Goal: Information Seeking & Learning: Learn about a topic

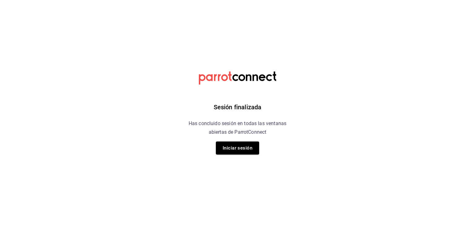
click at [240, 150] on button "Iniciar sesión" at bounding box center [237, 147] width 43 height 13
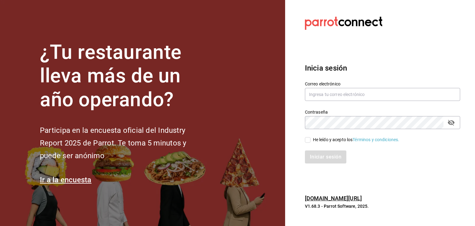
click at [323, 106] on div "Contraseña Contraseña" at bounding box center [379, 115] width 163 height 27
click at [326, 100] on input "text" at bounding box center [382, 94] width 155 height 13
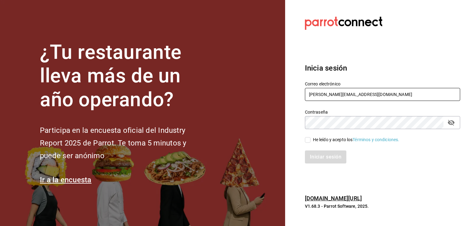
type input "jonathan.bravo@cofkicafe.com"
click at [333, 140] on div "He leído y acepto los Términos y condiciones." at bounding box center [356, 139] width 87 height 6
click at [311, 140] on input "He leído y acepto los Términos y condiciones." at bounding box center [308, 140] width 6 height 6
checkbox input "true"
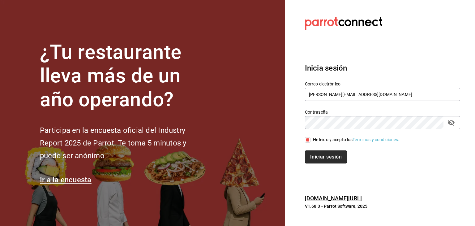
click at [326, 154] on button "Iniciar sesión" at bounding box center [326, 156] width 42 height 13
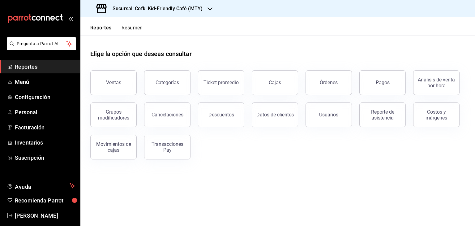
click at [219, 174] on main "Elige la opción que deseas consultar Ventas Categorías Ticket promedio Cajas Ór…" at bounding box center [277, 130] width 395 height 191
click at [131, 28] on button "Resumen" at bounding box center [132, 30] width 21 height 11
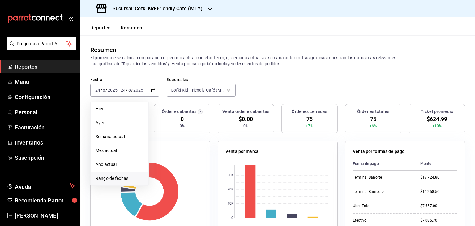
click at [132, 182] on li "Rango de fechas" at bounding box center [120, 178] width 58 height 14
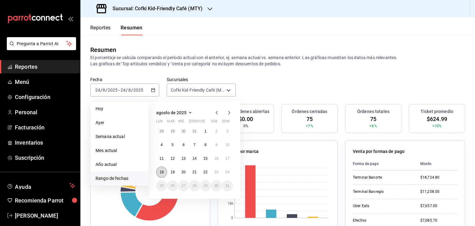
click at [166, 170] on button "18" at bounding box center [161, 172] width 11 height 11
click at [226, 169] on button "24" at bounding box center [227, 172] width 11 height 11
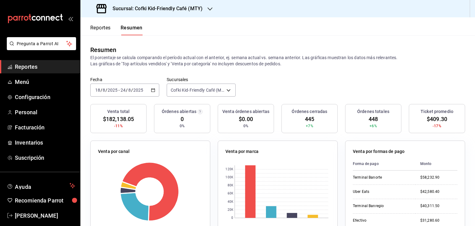
click at [104, 28] on button "Reportes" at bounding box center [100, 30] width 20 height 11
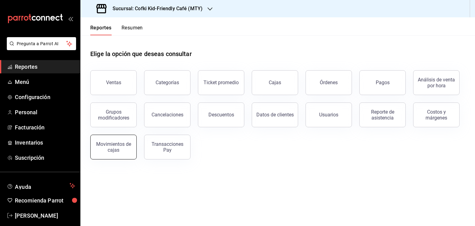
click at [120, 142] on div "Movimientos de cajas" at bounding box center [113, 147] width 38 height 12
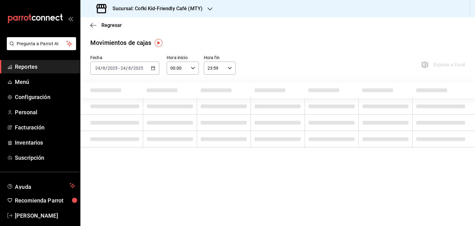
click at [154, 64] on div "[DATE] [DATE] - [DATE] [DATE]" at bounding box center [124, 68] width 69 height 13
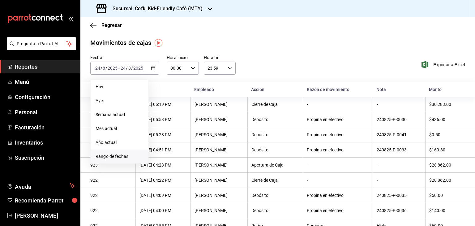
click at [128, 160] on li "Rango de fechas" at bounding box center [120, 156] width 58 height 14
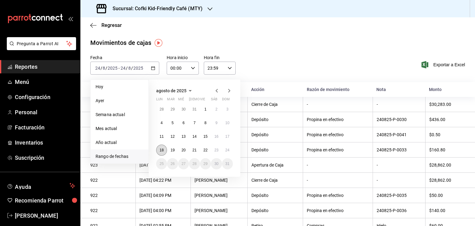
click at [162, 149] on abbr "18" at bounding box center [162, 150] width 4 height 4
click at [228, 150] on abbr "24" at bounding box center [228, 150] width 4 height 4
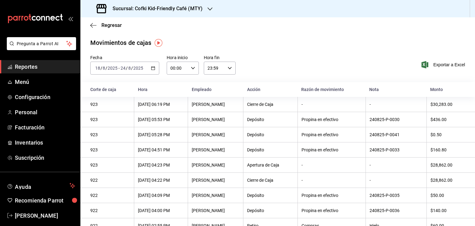
click at [154, 71] on div "[DATE] [DATE] - [DATE] [DATE]" at bounding box center [124, 68] width 69 height 13
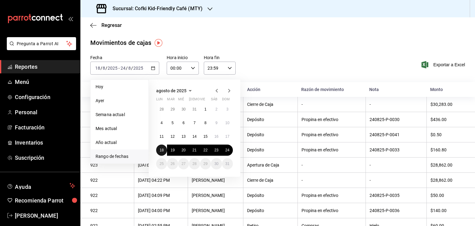
click at [160, 152] on abbr "18" at bounding box center [162, 150] width 4 height 4
click at [228, 152] on button "24" at bounding box center [227, 150] width 11 height 11
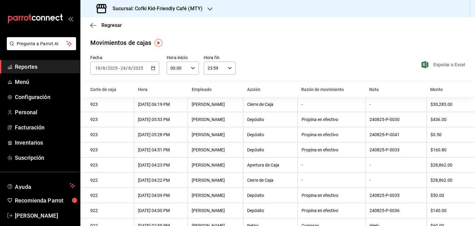
click at [435, 65] on span "Exportar a Excel" at bounding box center [444, 64] width 42 height 7
click at [342, 65] on div "Fecha [DATE] [DATE] - [DATE] [DATE] Hora inicio 00:00 Hora inicio Hora fin 23:5…" at bounding box center [277, 68] width 395 height 27
click at [88, 23] on div "Regresar" at bounding box center [277, 25] width 395 height 16
click at [90, 24] on icon "button" at bounding box center [93, 26] width 6 height 6
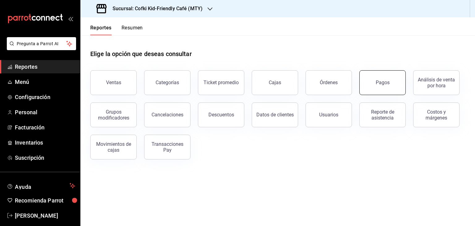
click at [389, 81] on div "Pagos" at bounding box center [383, 83] width 14 height 6
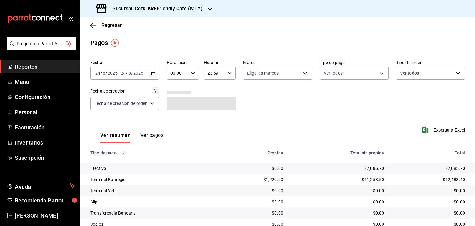
click at [155, 73] on \(Stroke\) "button" at bounding box center [153, 72] width 4 height 3
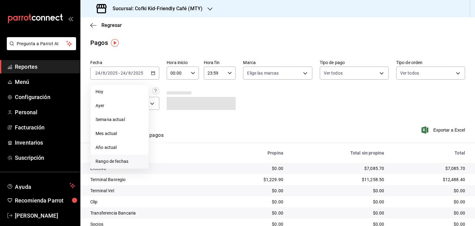
click at [136, 162] on span "Rango de fechas" at bounding box center [120, 161] width 48 height 6
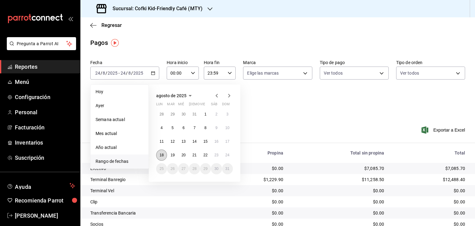
click at [161, 155] on abbr "18" at bounding box center [162, 155] width 4 height 4
click at [224, 156] on button "24" at bounding box center [227, 154] width 11 height 11
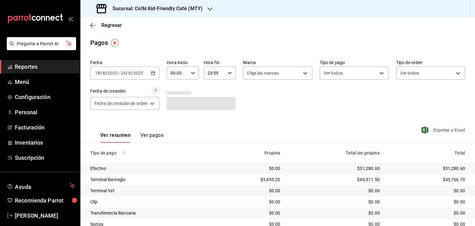
click at [443, 133] on span "Exportar a Excel" at bounding box center [444, 129] width 42 height 7
click at [95, 26] on icon "button" at bounding box center [93, 26] width 6 height 6
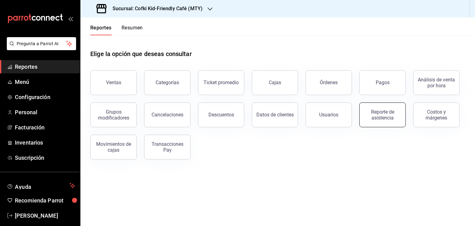
click at [385, 123] on button "Reporte de asistencia" at bounding box center [383, 114] width 46 height 25
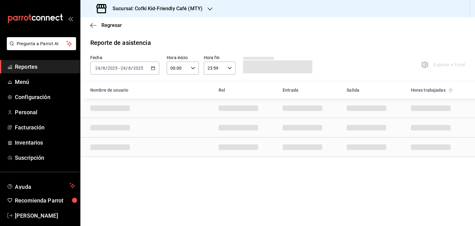
click at [152, 67] on icon "button" at bounding box center [153, 68] width 4 height 4
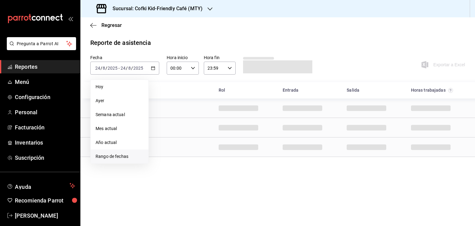
click at [137, 155] on span "Rango de fechas" at bounding box center [120, 156] width 48 height 6
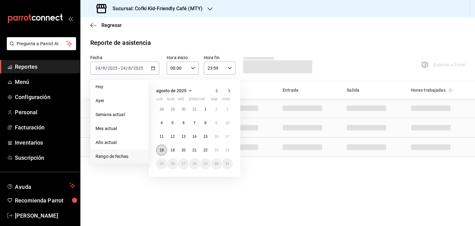
click at [161, 150] on abbr "18" at bounding box center [162, 150] width 4 height 4
click at [229, 152] on abbr "24" at bounding box center [228, 150] width 4 height 4
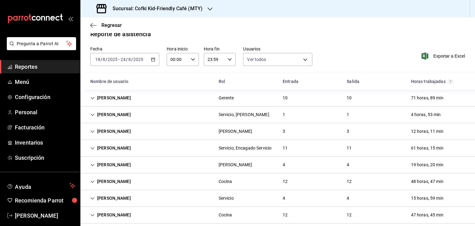
scroll to position [9, 0]
click at [145, 153] on div "[PERSON_NAME] Servicio, Encagado Servicio 11 11 61 horas, 15 min" at bounding box center [277, 147] width 395 height 17
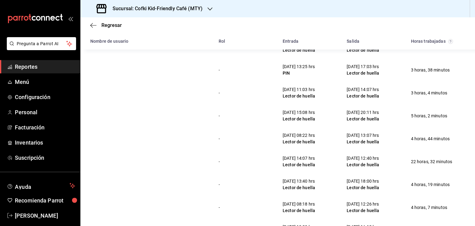
scroll to position [176, 0]
click at [356, 170] on div "[DATE] 12:40 hrs Lector de huella" at bounding box center [363, 161] width 42 height 18
drag, startPoint x: 356, startPoint y: 174, endPoint x: 363, endPoint y: 174, distance: 7.1
click at [363, 170] on div "[DATE] 12:40 hrs Lector de huella" at bounding box center [363, 161] width 42 height 18
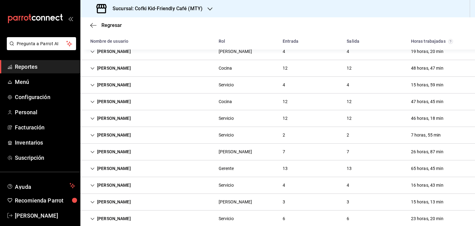
scroll to position [379, 0]
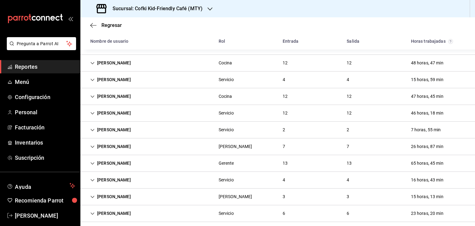
click at [152, 68] on div "[PERSON_NAME] Cocina 12 12 48 horas, 47 min" at bounding box center [277, 63] width 395 height 17
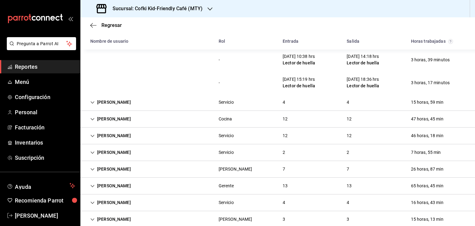
scroll to position [631, 0]
click at [280, 108] on div "4" at bounding box center [284, 101] width 12 height 11
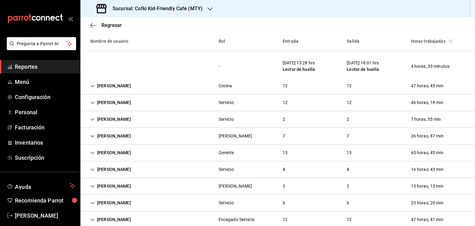
scroll to position [762, 0]
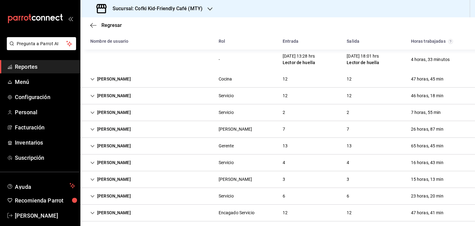
click at [194, 104] on div "[PERSON_NAME] Servicio 12 12 46 horas, 18 min" at bounding box center [277, 96] width 395 height 17
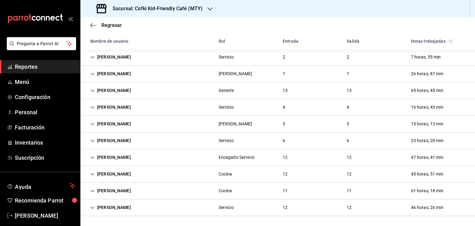
scroll to position [1098, 0]
click at [152, 76] on div "[PERSON_NAME] [PERSON_NAME] 7 7 26 horas, 87 min" at bounding box center [277, 74] width 395 height 17
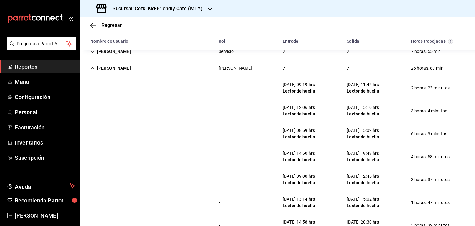
click at [152, 76] on div "[PERSON_NAME] [PERSON_NAME] 7 7 26 horas, 87 min" at bounding box center [277, 68] width 395 height 16
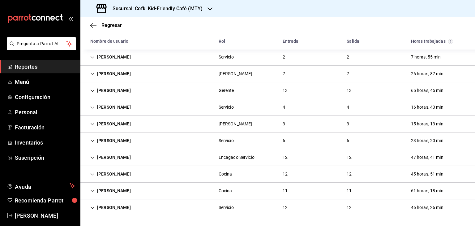
click at [161, 113] on div "[PERSON_NAME] Servicio 4 4 16 horas, 43 min" at bounding box center [277, 107] width 395 height 17
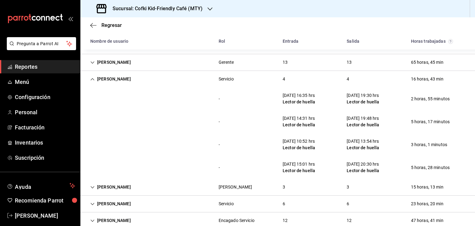
scroll to position [1120, 0]
click at [406, 128] on div "5 horas, 17 minutos" at bounding box center [430, 121] width 49 height 11
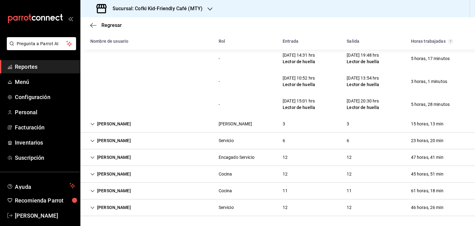
click at [305, 143] on div "[PERSON_NAME] Servicio 6 6 23 horas, 20 min" at bounding box center [277, 140] width 395 height 17
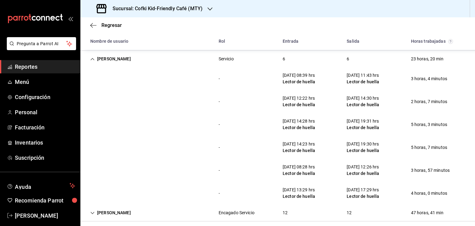
scroll to position [1326, 0]
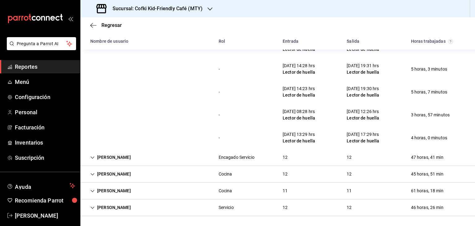
click at [215, 175] on div "Cocina" at bounding box center [226, 173] width 24 height 11
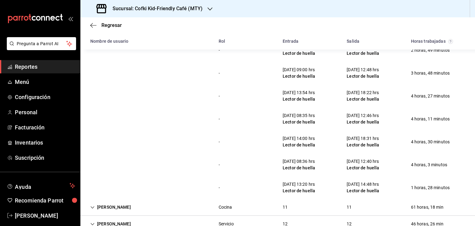
scroll to position [1601, 0]
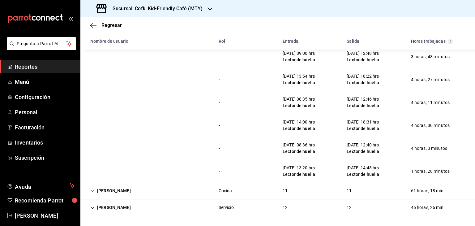
click at [259, 191] on div "[PERSON_NAME] 11 11 61 horas, 18 min" at bounding box center [277, 191] width 395 height 17
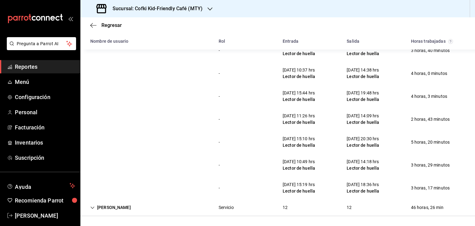
scroll to position [1852, 0]
click at [214, 207] on div "Servicio" at bounding box center [226, 207] width 25 height 11
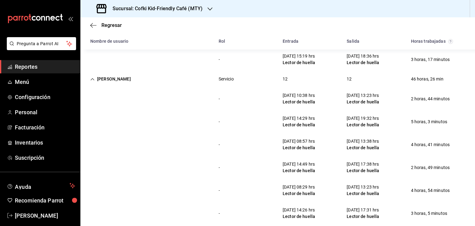
scroll to position [1975, 0]
click at [103, 23] on span "Regresar" at bounding box center [112, 25] width 20 height 6
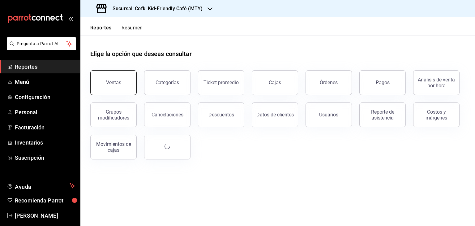
click at [121, 77] on button "Ventas" at bounding box center [113, 82] width 46 height 25
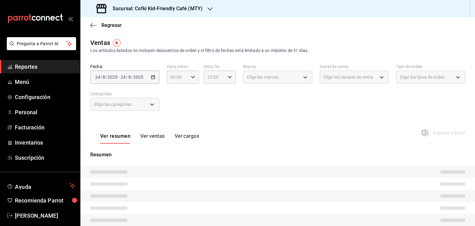
click at [152, 74] on div "[DATE] [DATE] - [DATE] [DATE]" at bounding box center [124, 77] width 69 height 13
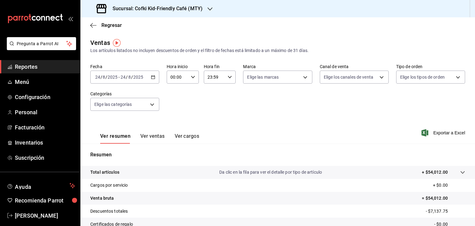
click at [152, 77] on icon "button" at bounding box center [153, 77] width 4 height 4
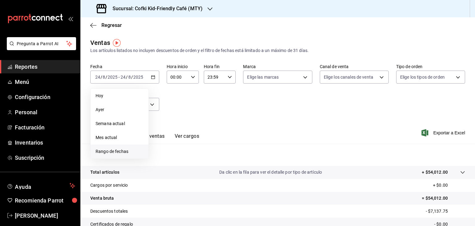
click at [125, 149] on span "Rango de fechas" at bounding box center [120, 151] width 48 height 6
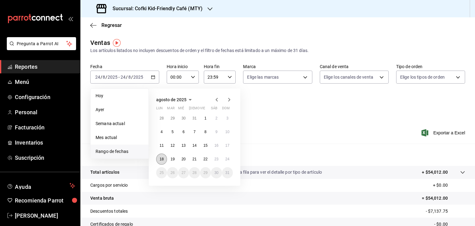
click at [161, 156] on button "18" at bounding box center [161, 159] width 11 height 11
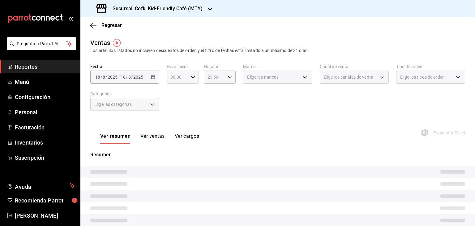
click at [191, 77] on icon "button" at bounding box center [193, 77] width 4 height 4
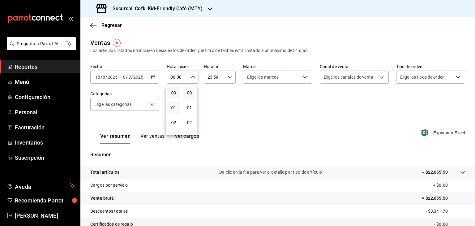
scroll to position [102, 0]
drag, startPoint x: 175, startPoint y: 111, endPoint x: 231, endPoint y: 76, distance: 66.7
click at [231, 76] on div "00 01 02 03 04 05 06 07 08 09 10 11 12 13 14 15 16 17 18 19 20 21 22 23 00 01 0…" at bounding box center [237, 114] width 475 height 224
click at [175, 110] on span "08" at bounding box center [174, 109] width 6 height 5
type input "08:00"
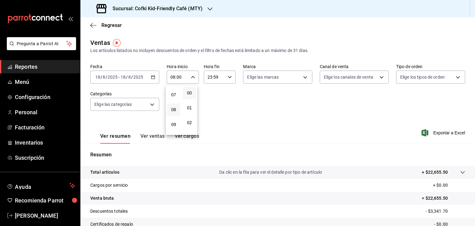
click at [227, 77] on div at bounding box center [237, 113] width 475 height 226
click at [228, 77] on \(Stroke\) "button" at bounding box center [230, 77] width 4 height 2
click at [209, 115] on button "15" at bounding box center [210, 114] width 13 height 12
click at [229, 91] on span "00" at bounding box center [226, 92] width 6 height 5
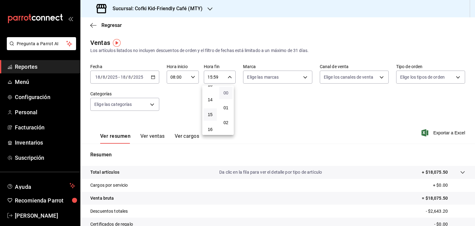
type input "15:00"
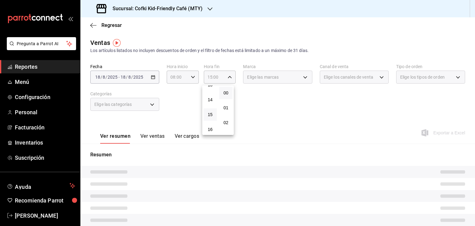
click at [270, 114] on div at bounding box center [237, 113] width 475 height 226
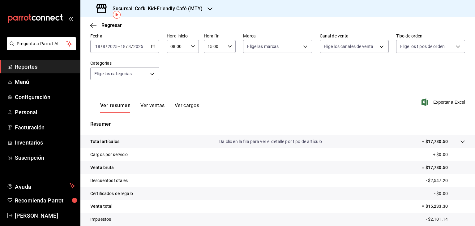
scroll to position [31, 0]
click at [144, 104] on button "Ver ventas" at bounding box center [153, 107] width 24 height 11
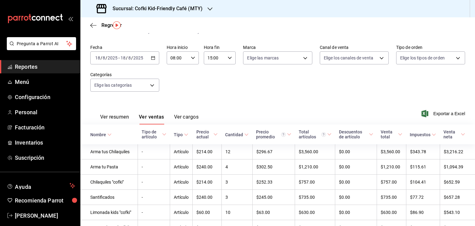
scroll to position [17, 0]
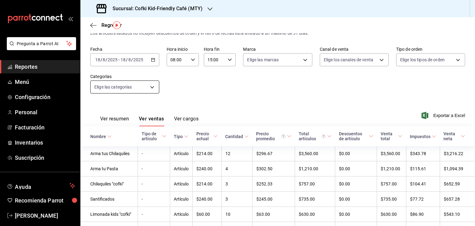
click at [152, 89] on body "Pregunta a Parrot AI Reportes Menú Configuración Personal Facturación Inventari…" at bounding box center [237, 113] width 475 height 226
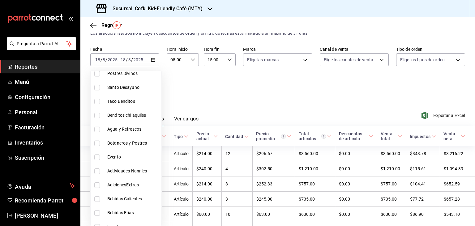
scroll to position [368, 0]
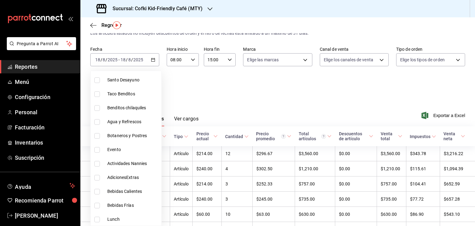
click at [133, 166] on span "Actividades Nannies" at bounding box center [133, 163] width 52 height 6
type input "36f74945-30bd-4674-b419-b3ab8703e977"
checkbox input "true"
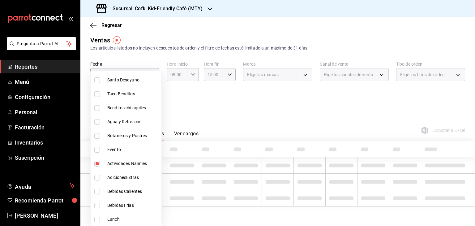
click at [222, 110] on div at bounding box center [237, 113] width 475 height 226
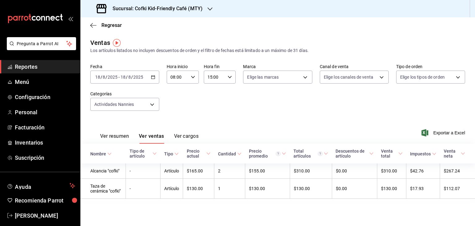
click at [154, 77] on icon "button" at bounding box center [153, 77] width 4 height 4
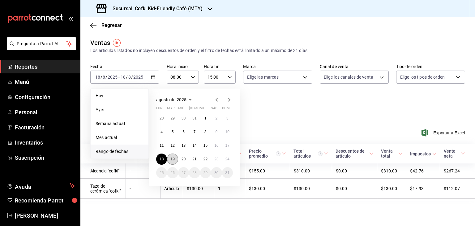
click at [173, 159] on abbr "19" at bounding box center [173, 159] width 4 height 4
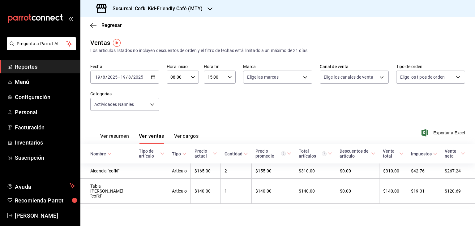
click at [154, 80] on div "[DATE] [DATE] - [DATE] [DATE]" at bounding box center [124, 77] width 69 height 13
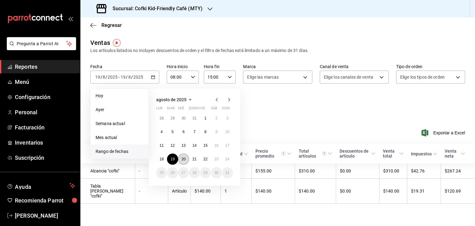
click at [184, 156] on button "20" at bounding box center [183, 159] width 11 height 11
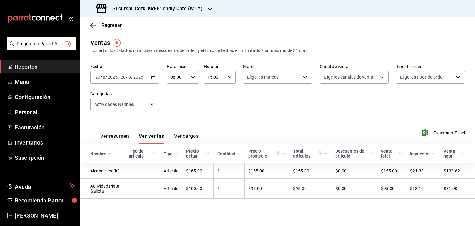
click at [154, 76] on icon "button" at bounding box center [153, 77] width 4 height 4
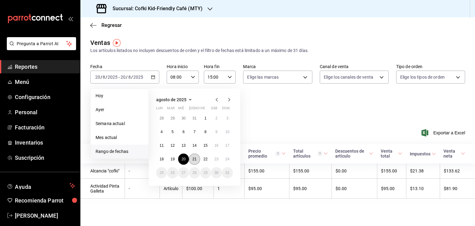
click at [192, 159] on button "21" at bounding box center [194, 159] width 11 height 11
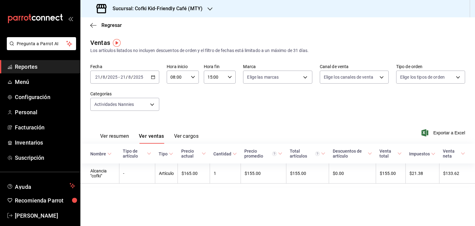
click at [154, 76] on icon "button" at bounding box center [153, 77] width 4 height 4
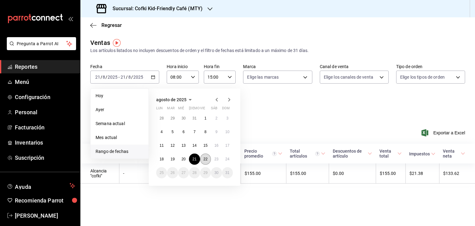
click at [204, 161] on button "22" at bounding box center [205, 159] width 11 height 11
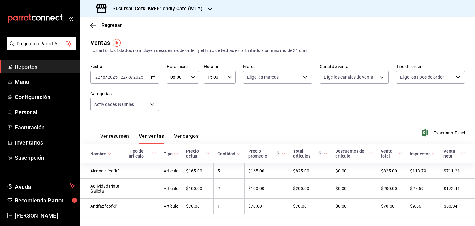
click at [151, 77] on \(Stroke\) "button" at bounding box center [153, 77] width 4 height 3
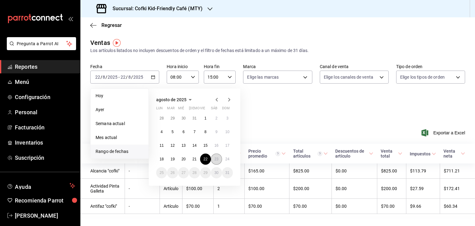
click at [214, 158] on abbr "23" at bounding box center [216, 159] width 4 height 4
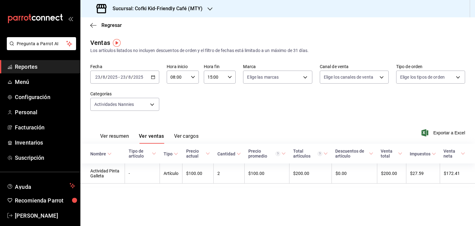
click at [153, 80] on div "[DATE] [DATE] - [DATE] [DATE]" at bounding box center [124, 77] width 69 height 13
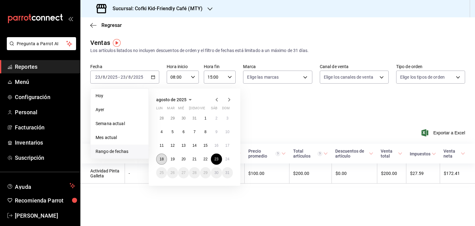
click at [162, 157] on abbr "18" at bounding box center [162, 159] width 4 height 4
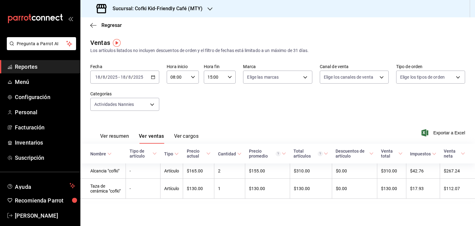
click at [151, 76] on icon "button" at bounding box center [153, 77] width 4 height 4
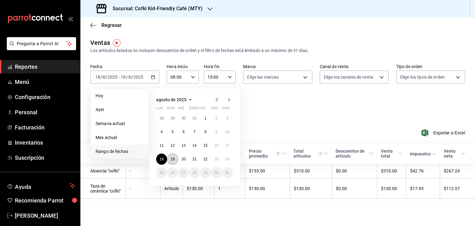
click at [174, 157] on abbr "19" at bounding box center [173, 159] width 4 height 4
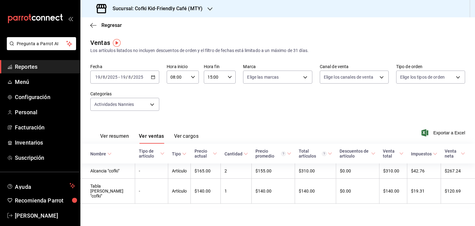
click at [150, 75] on div "[DATE] [DATE] - [DATE] [DATE]" at bounding box center [124, 77] width 69 height 13
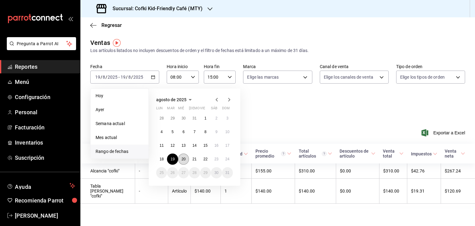
click at [184, 160] on abbr "20" at bounding box center [184, 159] width 4 height 4
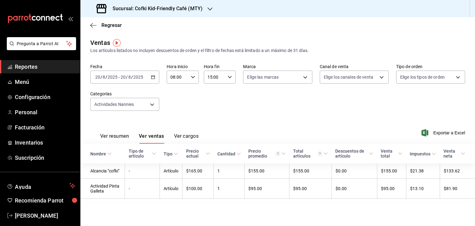
click at [154, 76] on \(Stroke\) "button" at bounding box center [153, 76] width 3 height 0
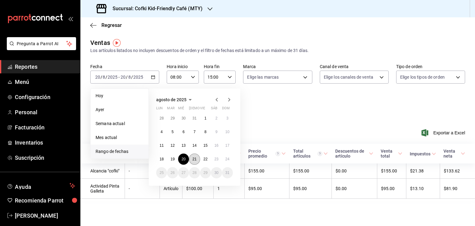
click at [194, 159] on abbr "21" at bounding box center [195, 159] width 4 height 4
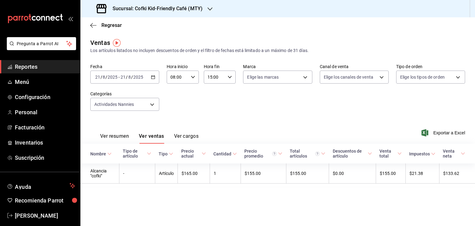
click at [154, 77] on icon "button" at bounding box center [153, 77] width 4 height 4
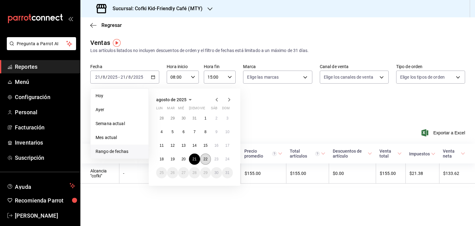
click at [204, 159] on abbr "22" at bounding box center [206, 159] width 4 height 4
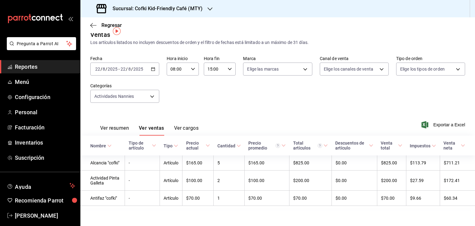
scroll to position [11, 0]
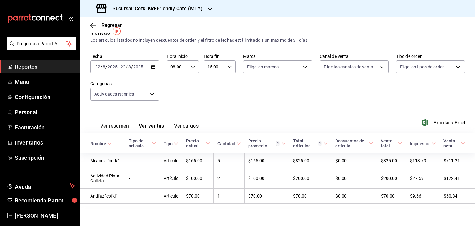
click at [151, 70] on div "[DATE] [DATE] - [DATE] [DATE]" at bounding box center [124, 66] width 69 height 13
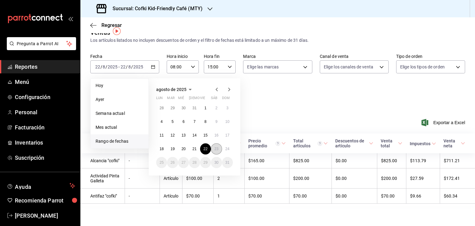
click at [214, 147] on abbr "23" at bounding box center [216, 149] width 4 height 4
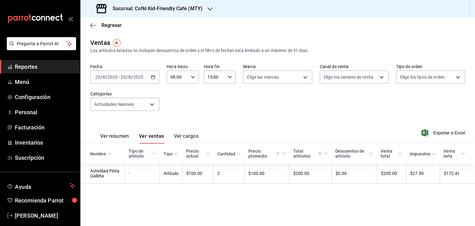
click at [152, 76] on icon "button" at bounding box center [153, 77] width 4 height 4
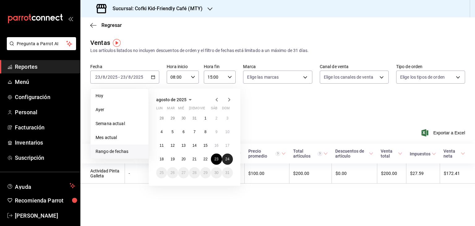
click at [223, 161] on button "24" at bounding box center [227, 159] width 11 height 11
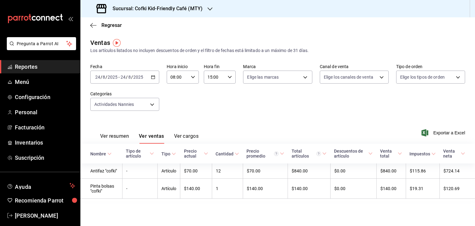
click at [198, 77] on div "08:00 Hora inicio" at bounding box center [183, 77] width 32 height 13
click at [175, 131] on span "15" at bounding box center [175, 128] width 6 height 5
type input "15:00"
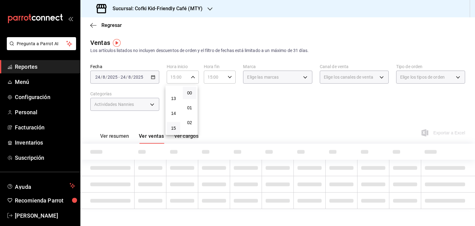
click at [228, 79] on div at bounding box center [237, 113] width 475 height 226
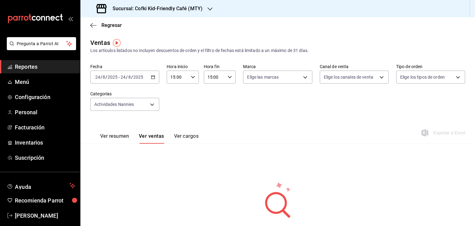
click at [228, 75] on icon "button" at bounding box center [230, 77] width 4 height 4
click at [210, 126] on button "21" at bounding box center [210, 120] width 13 height 12
type input "21:00"
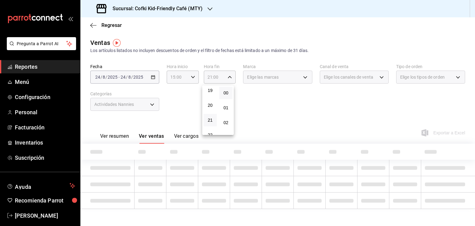
click at [274, 121] on div at bounding box center [237, 113] width 475 height 226
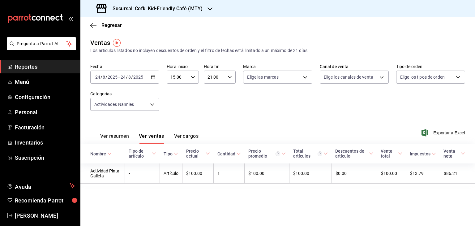
click at [154, 73] on div "[DATE] [DATE] - [DATE] [DATE]" at bounding box center [124, 77] width 69 height 13
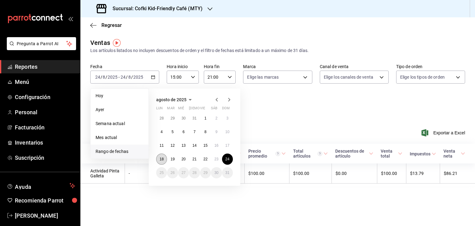
click at [162, 158] on abbr "18" at bounding box center [162, 159] width 4 height 4
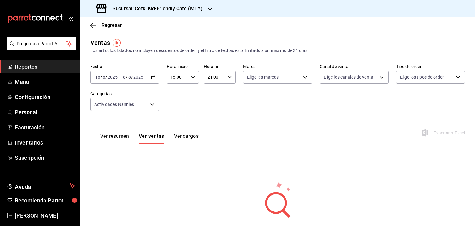
click at [151, 78] on icon "button" at bounding box center [153, 77] width 4 height 4
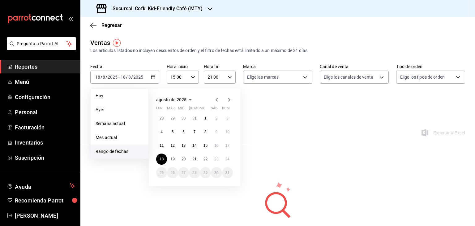
click at [172, 165] on div "28 29 30 31 1 2 3 4 5 6 7 8 9 10 11 12 13 14 15 16 17 18 19 20 21 22 23 24 25 2…" at bounding box center [194, 146] width 77 height 66
click at [173, 161] on button "19" at bounding box center [172, 159] width 11 height 11
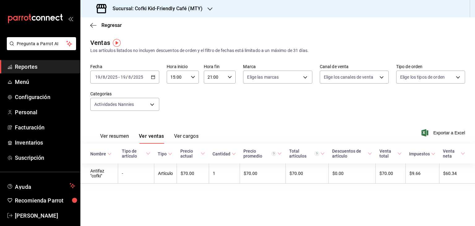
click at [150, 78] on div "[DATE] [DATE] - [DATE] [DATE]" at bounding box center [124, 77] width 69 height 13
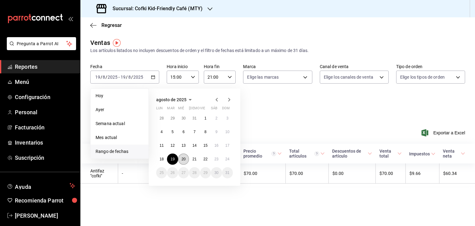
click at [184, 157] on abbr "20" at bounding box center [184, 159] width 4 height 4
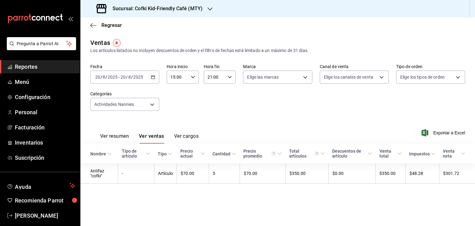
click at [152, 76] on icon "button" at bounding box center [153, 77] width 4 height 4
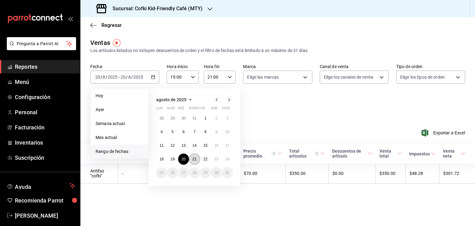
click at [193, 157] on abbr "21" at bounding box center [195, 159] width 4 height 4
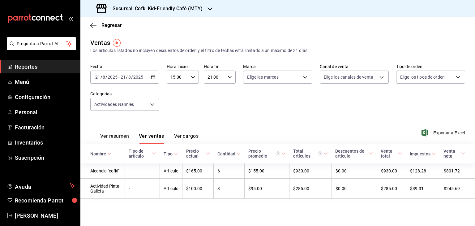
click at [154, 78] on icon "button" at bounding box center [153, 77] width 4 height 4
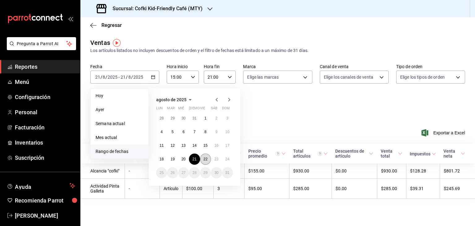
click at [205, 160] on abbr "22" at bounding box center [206, 159] width 4 height 4
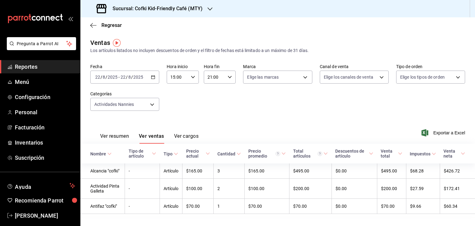
click at [152, 75] on icon "button" at bounding box center [153, 77] width 4 height 4
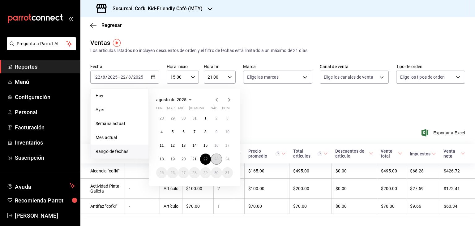
click at [214, 156] on button "23" at bounding box center [216, 159] width 11 height 11
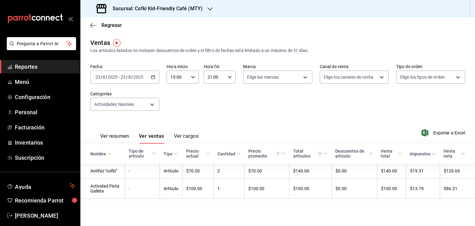
click at [156, 77] on div "[DATE] [DATE] - [DATE] [DATE]" at bounding box center [124, 77] width 69 height 13
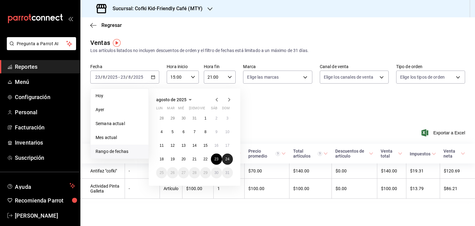
click at [225, 160] on button "24" at bounding box center [227, 159] width 11 height 11
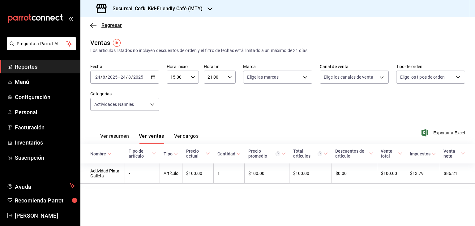
click at [95, 25] on icon "button" at bounding box center [93, 26] width 6 height 6
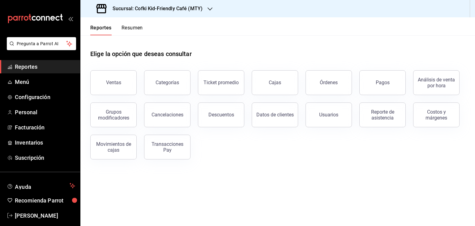
click at [175, 17] on div "Sucursal: Cofki Kid-Friendly Café (MTY)" at bounding box center [150, 8] width 130 height 17
click at [189, 9] on div at bounding box center [237, 113] width 475 height 226
click at [167, 10] on h3 "Sucursal: Cofki Kid-Friendly Café (MTY)" at bounding box center [155, 8] width 95 height 7
click at [132, 48] on nav "Cofki Kid-Friendly Café (MTY) Cofki Cafe ([GEOGRAPHIC_DATA])" at bounding box center [126, 33] width 93 height 33
click at [128, 43] on span "Cofki Cafe ([GEOGRAPHIC_DATA])" at bounding box center [118, 40] width 67 height 6
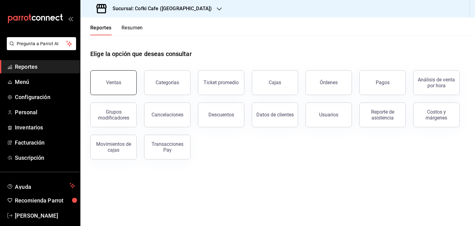
click at [129, 80] on button "Ventas" at bounding box center [113, 82] width 46 height 25
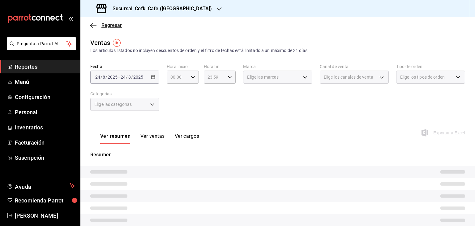
click at [95, 23] on icon "button" at bounding box center [93, 26] width 6 height 6
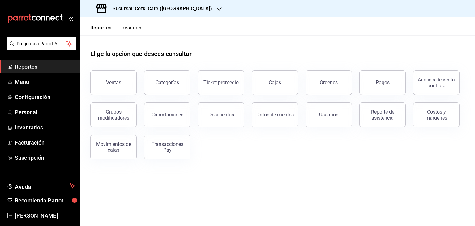
click at [138, 32] on button "Resumen" at bounding box center [132, 30] width 21 height 11
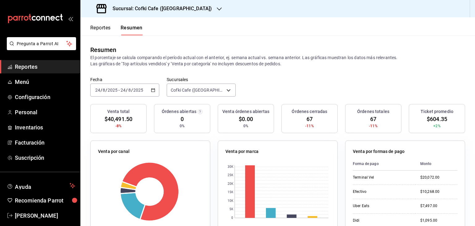
click at [155, 90] on div "[DATE] [DATE] - [DATE] [DATE]" at bounding box center [124, 90] width 69 height 13
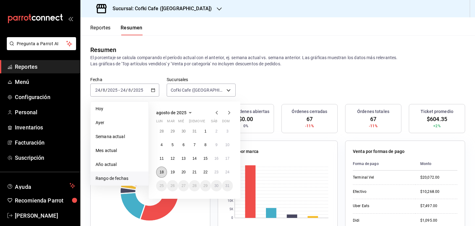
click at [163, 171] on abbr "18" at bounding box center [162, 172] width 4 height 4
click at [228, 174] on abbr "24" at bounding box center [228, 172] width 4 height 4
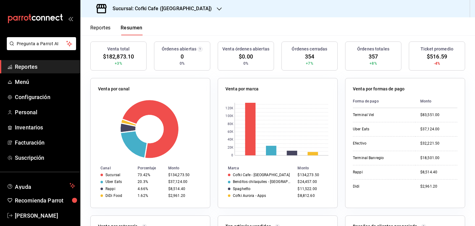
scroll to position [62, 0]
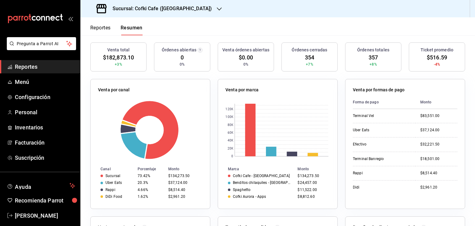
click at [100, 28] on button "Reportes" at bounding box center [100, 30] width 20 height 11
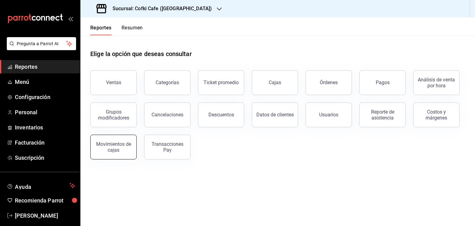
click at [110, 140] on button "Movimientos de cajas" at bounding box center [113, 147] width 46 height 25
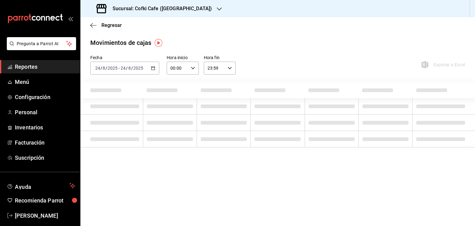
click at [155, 67] on \(Stroke\) "button" at bounding box center [153, 67] width 3 height 0
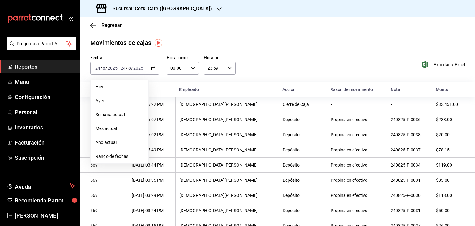
click at [136, 157] on span "Rango de fechas" at bounding box center [120, 156] width 48 height 6
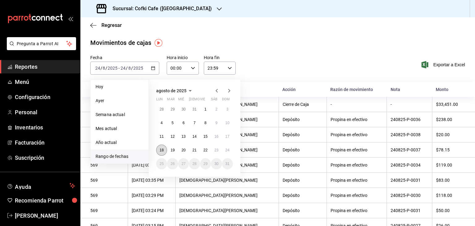
click at [162, 149] on abbr "18" at bounding box center [162, 150] width 4 height 4
click at [227, 148] on abbr "24" at bounding box center [228, 150] width 4 height 4
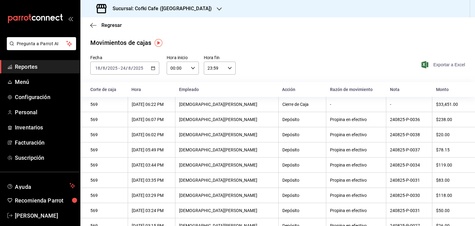
click at [441, 65] on span "Exportar a Excel" at bounding box center [444, 64] width 42 height 7
click at [97, 27] on span "Regresar" at bounding box center [106, 25] width 32 height 6
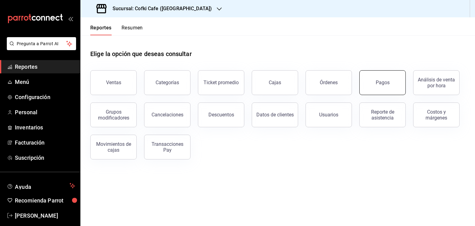
click at [385, 85] on button "Pagos" at bounding box center [383, 82] width 46 height 25
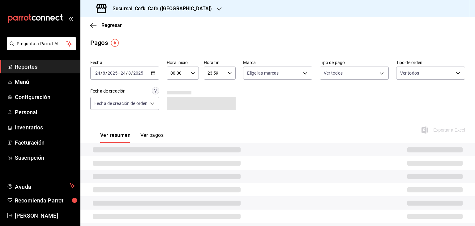
click at [151, 74] on icon "button" at bounding box center [153, 73] width 4 height 4
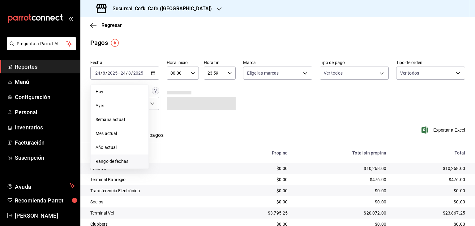
click at [129, 161] on span "Rango de fechas" at bounding box center [120, 161] width 48 height 6
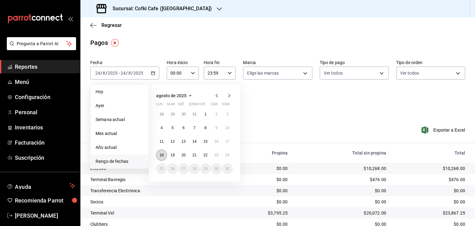
click at [161, 153] on abbr "18" at bounding box center [162, 155] width 4 height 4
click at [226, 156] on abbr "24" at bounding box center [228, 155] width 4 height 4
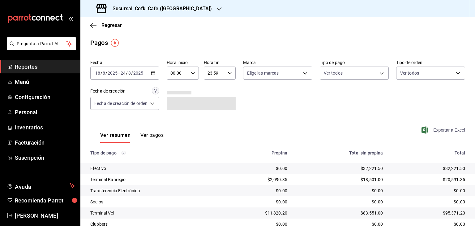
click at [444, 129] on span "Exportar a Excel" at bounding box center [444, 129] width 42 height 7
click at [93, 21] on div "Regresar" at bounding box center [277, 25] width 395 height 16
click at [93, 25] on icon "button" at bounding box center [93, 25] width 6 height 0
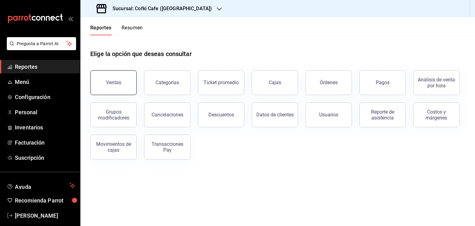
click at [119, 81] on div "Ventas" at bounding box center [113, 83] width 15 height 6
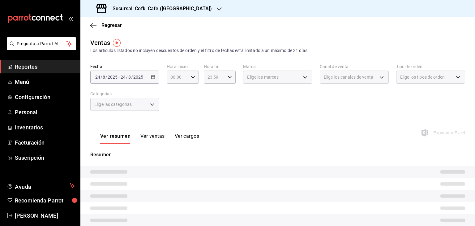
click at [151, 82] on div "[DATE] [DATE] - [DATE] [DATE]" at bounding box center [124, 77] width 69 height 13
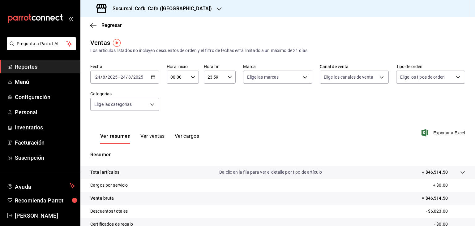
click at [152, 79] on icon "button" at bounding box center [153, 77] width 4 height 4
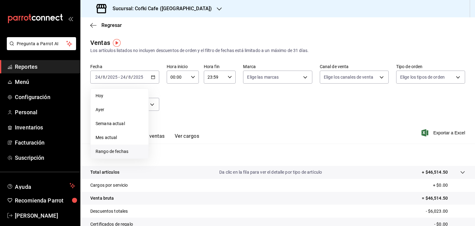
click at [131, 149] on span "Rango de fechas" at bounding box center [120, 151] width 48 height 6
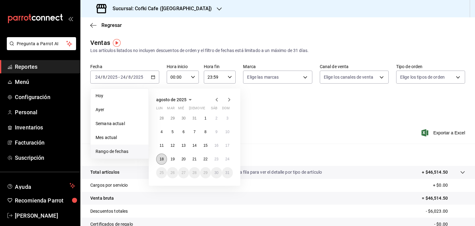
click at [162, 158] on abbr "18" at bounding box center [162, 159] width 4 height 4
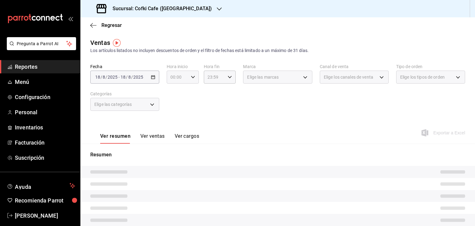
click at [192, 74] on div "00:00 Hora inicio" at bounding box center [183, 77] width 32 height 13
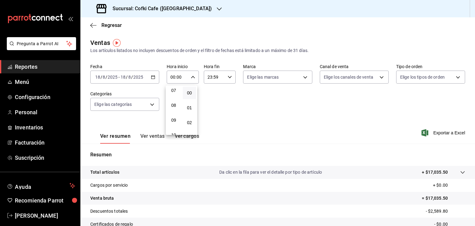
scroll to position [107, 0]
click at [171, 122] on span "09" at bounding box center [174, 119] width 6 height 5
type input "09:00"
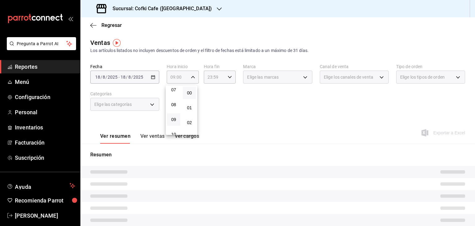
click at [227, 77] on div at bounding box center [237, 113] width 475 height 226
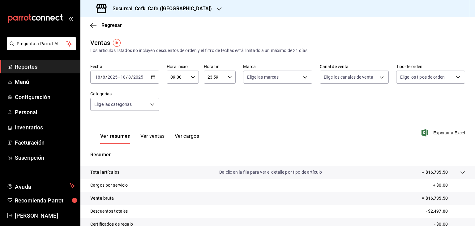
click at [228, 79] on icon "button" at bounding box center [230, 77] width 4 height 4
click at [211, 111] on span "15" at bounding box center [210, 108] width 6 height 5
click at [265, 101] on div at bounding box center [237, 113] width 475 height 226
click at [228, 76] on icon "button" at bounding box center [230, 77] width 4 height 4
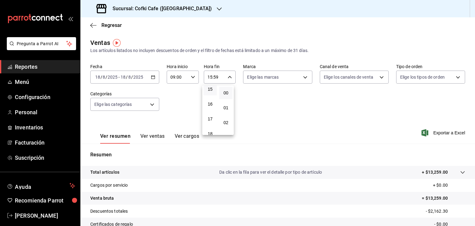
click at [227, 87] on button "00" at bounding box center [225, 93] width 13 height 12
type input "15:00"
click at [274, 108] on div at bounding box center [237, 113] width 475 height 226
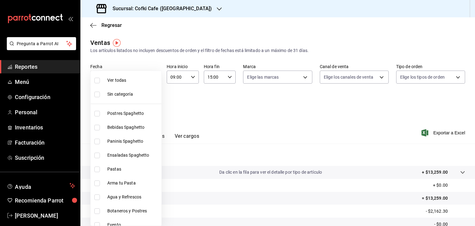
click at [148, 106] on body "Pregunta a Parrot AI Reportes Menú Configuración Personal Inventarios Facturaci…" at bounding box center [237, 113] width 475 height 226
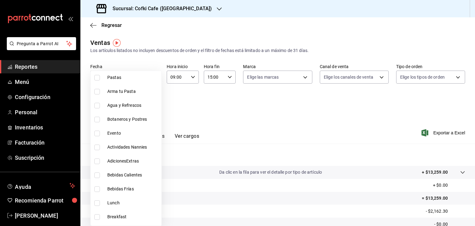
scroll to position [91, 0]
click at [128, 148] on span "Actividades Nannies" at bounding box center [133, 148] width 52 height 6
type input "d4db22fa-eb49-40cc-bce8-f1e69d836f8f"
checkbox input "true"
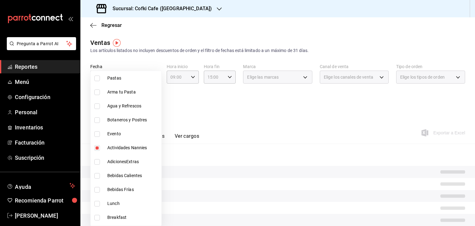
click at [240, 116] on div at bounding box center [237, 113] width 475 height 226
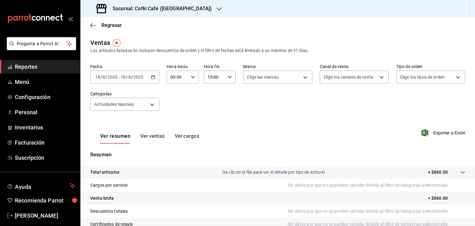
click at [153, 138] on button "Ver ventas" at bounding box center [153, 138] width 24 height 11
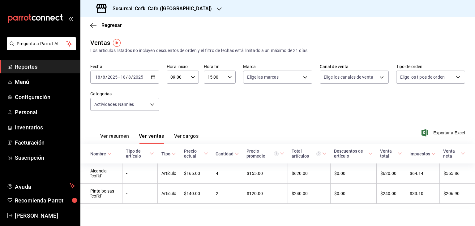
click at [153, 78] on icon "button" at bounding box center [153, 77] width 4 height 4
click at [299, 113] on div "Fecha [DATE] [DATE] - [DATE] [DATE] Hora inicio 09:00 Hora inicio Hora fin 15:0…" at bounding box center [277, 91] width 375 height 54
click at [150, 75] on div "[DATE] [DATE] - [DATE] [DATE]" at bounding box center [124, 77] width 69 height 13
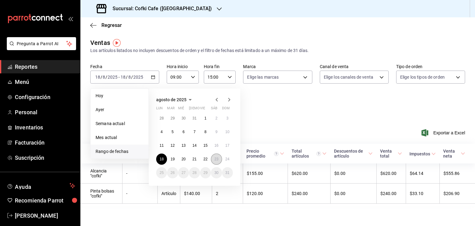
click at [213, 159] on button "23" at bounding box center [216, 159] width 11 height 11
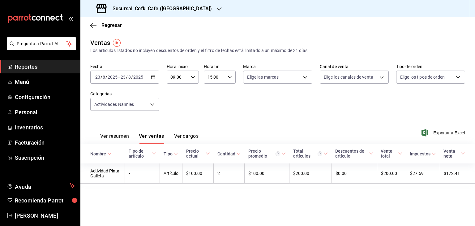
click at [153, 77] on icon "button" at bounding box center [153, 77] width 4 height 4
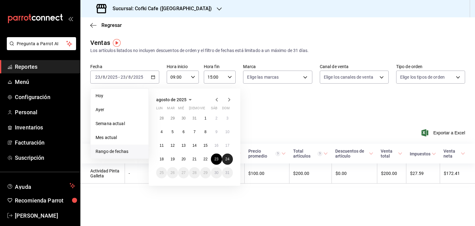
click at [227, 158] on abbr "24" at bounding box center [228, 159] width 4 height 4
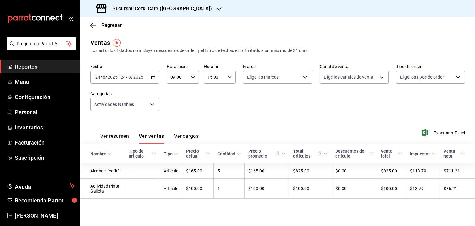
click at [181, 78] on input "09:00" at bounding box center [178, 77] width 22 height 12
click at [175, 101] on button "15" at bounding box center [175, 94] width 14 height 12
type input "15:00"
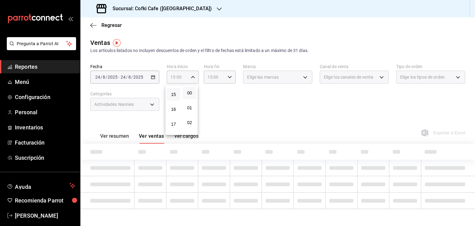
click at [227, 78] on div at bounding box center [237, 113] width 475 height 226
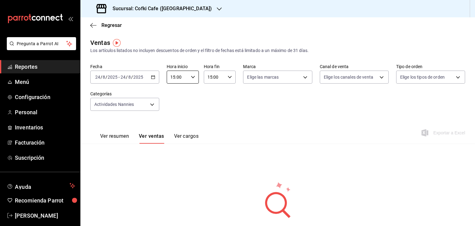
click at [228, 78] on icon "button" at bounding box center [230, 77] width 4 height 4
click at [210, 97] on span "21" at bounding box center [210, 97] width 6 height 5
type input "21:00"
click at [265, 112] on div at bounding box center [237, 113] width 475 height 226
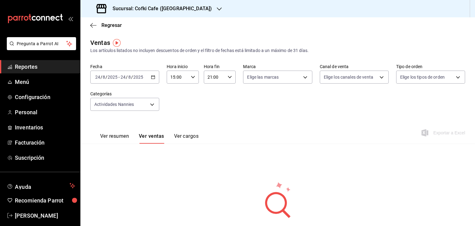
click at [153, 77] on icon "button" at bounding box center [153, 77] width 4 height 4
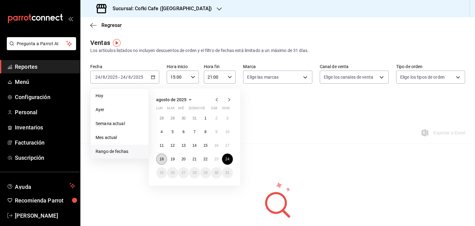
click at [159, 159] on button "18" at bounding box center [161, 159] width 11 height 11
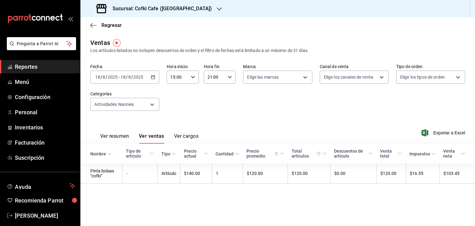
click at [151, 76] on \(Stroke\) "button" at bounding box center [153, 77] width 4 height 3
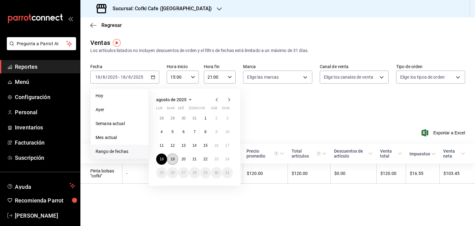
click at [172, 162] on button "19" at bounding box center [172, 159] width 11 height 11
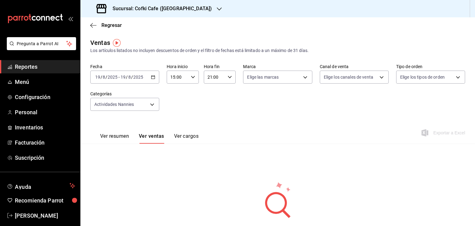
click at [142, 75] on input "2025" at bounding box center [138, 77] width 11 height 5
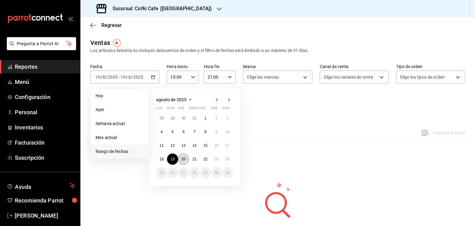
click at [181, 155] on button "20" at bounding box center [183, 159] width 11 height 11
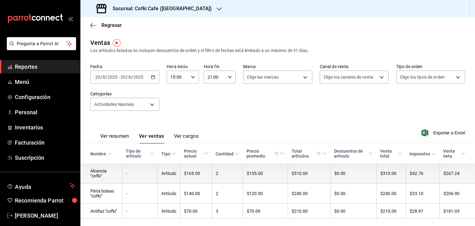
scroll to position [17, 0]
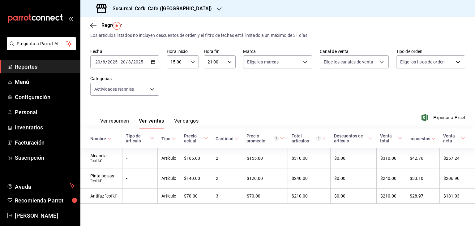
click at [149, 60] on div "[DATE] [DATE] - [DATE] [DATE]" at bounding box center [124, 61] width 69 height 13
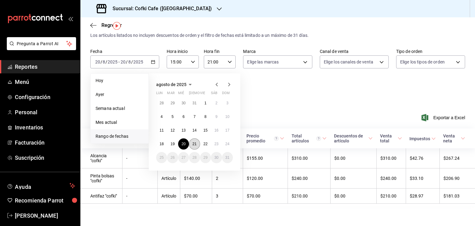
click at [193, 142] on abbr "21" at bounding box center [195, 144] width 4 height 4
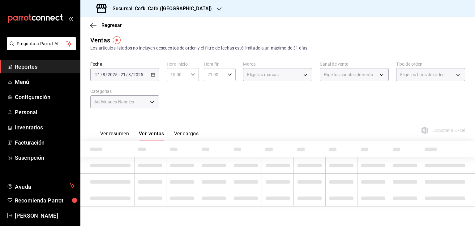
scroll to position [17, 0]
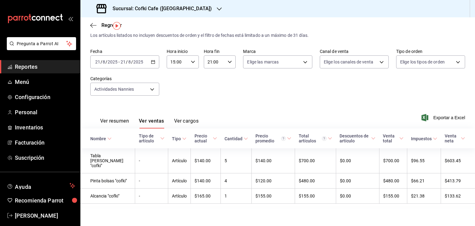
click at [152, 60] on icon "button" at bounding box center [153, 62] width 4 height 4
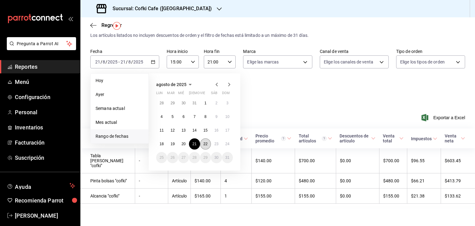
click at [206, 142] on abbr "22" at bounding box center [206, 144] width 4 height 4
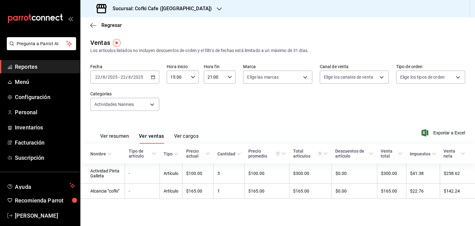
click at [152, 78] on icon "button" at bounding box center [153, 77] width 4 height 4
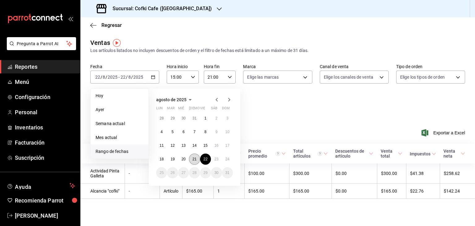
click at [191, 158] on button "21" at bounding box center [194, 159] width 11 height 11
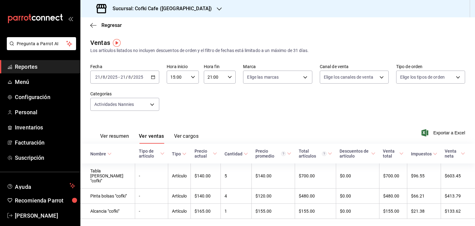
scroll to position [17, 0]
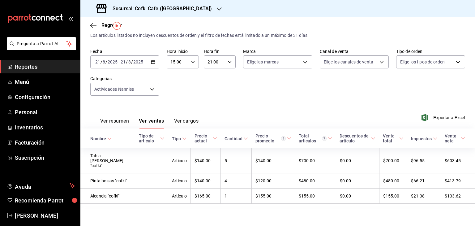
click at [147, 65] on div "[DATE] [DATE] - [DATE] [DATE]" at bounding box center [124, 61] width 69 height 13
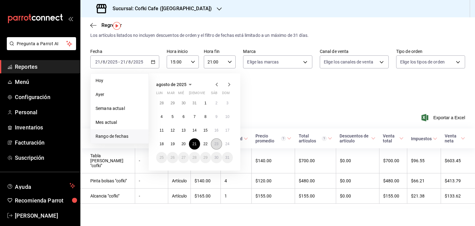
click at [214, 140] on button "23" at bounding box center [216, 143] width 11 height 11
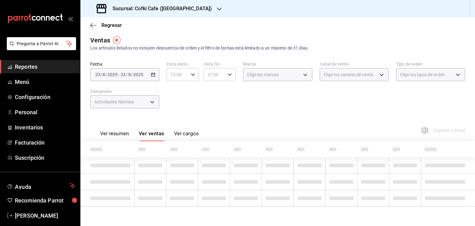
scroll to position [17, 0]
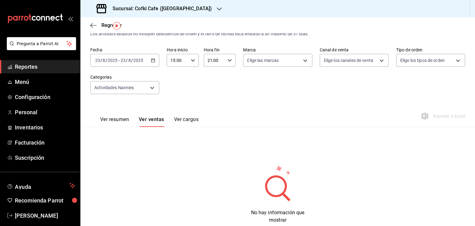
click at [151, 60] on icon "button" at bounding box center [153, 60] width 4 height 4
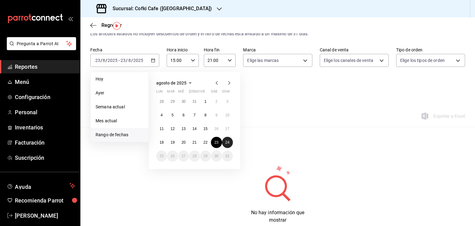
click at [227, 143] on abbr "24" at bounding box center [228, 142] width 4 height 4
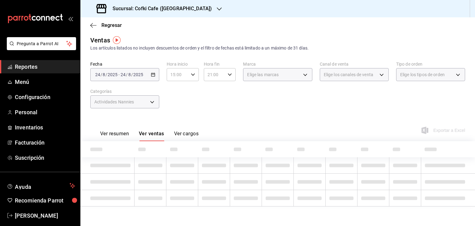
scroll to position [17, 0]
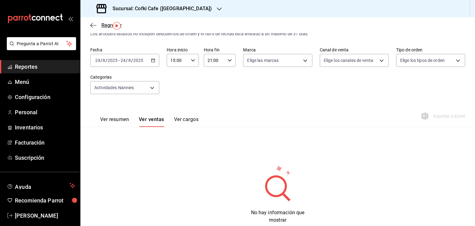
click at [91, 23] on icon "button" at bounding box center [93, 26] width 6 height 6
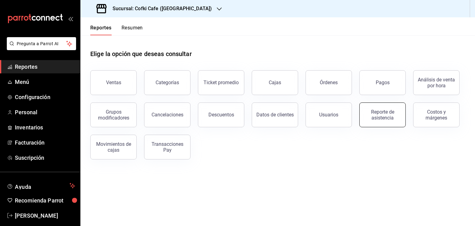
click at [382, 115] on div "Reporte de asistencia" at bounding box center [383, 115] width 38 height 12
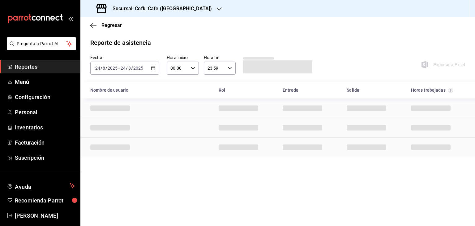
click at [151, 68] on icon "button" at bounding box center [153, 68] width 4 height 4
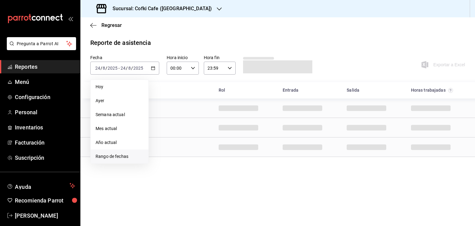
click at [141, 155] on span "Rango de fechas" at bounding box center [120, 156] width 48 height 6
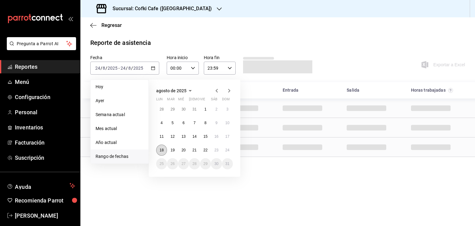
click at [157, 149] on button "18" at bounding box center [161, 150] width 11 height 11
click at [231, 150] on button "24" at bounding box center [227, 150] width 11 height 11
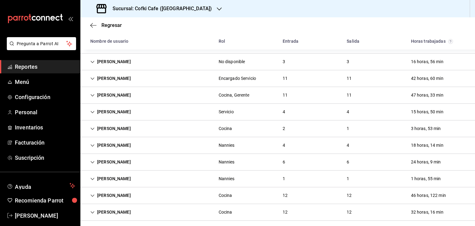
scroll to position [62, 0]
click at [185, 76] on div "[PERSON_NAME] Encargado Servicio 11 11 42 horas, 60 min" at bounding box center [277, 78] width 395 height 17
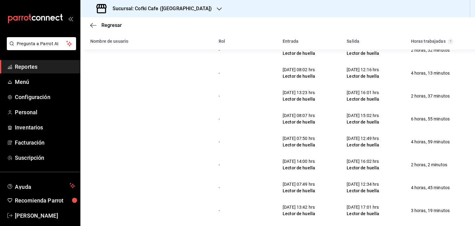
scroll to position [179, 0]
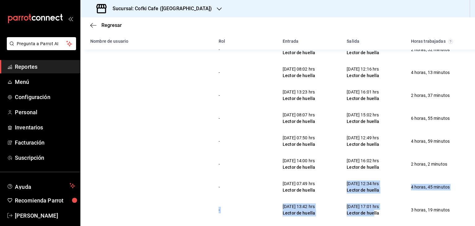
drag, startPoint x: 370, startPoint y: 210, endPoint x: 323, endPoint y: 187, distance: 52.6
click at [323, 187] on div "- [DATE] 07:50 hrs Lector de huella [DATE] 12:32 hrs Lector de huella 4 horas, …" at bounding box center [277, 95] width 395 height 252
click at [320, 187] on div "[DATE] 07:49 hrs Lector de huella" at bounding box center [299, 187] width 42 height 18
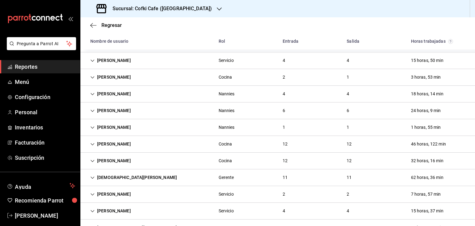
scroll to position [366, 0]
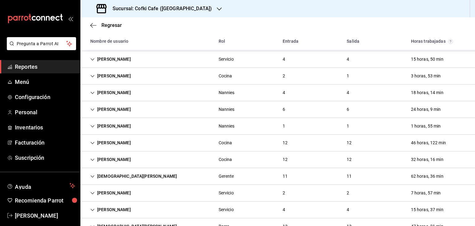
click at [178, 78] on div "[PERSON_NAME] 2 1 3 horas, 53 min" at bounding box center [277, 76] width 395 height 17
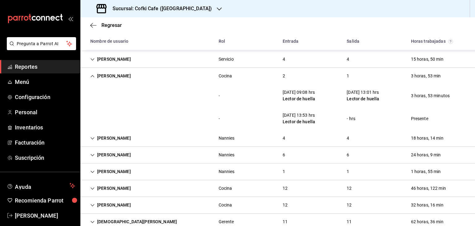
click at [178, 78] on div "[PERSON_NAME] 2 1 3 horas, 53 min" at bounding box center [277, 76] width 395 height 16
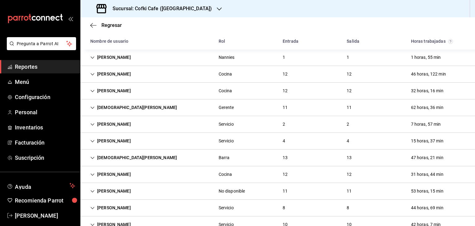
scroll to position [435, 0]
click at [207, 57] on div "[PERSON_NAME] Nannies 1 1 1 horas, 55 min" at bounding box center [277, 57] width 395 height 17
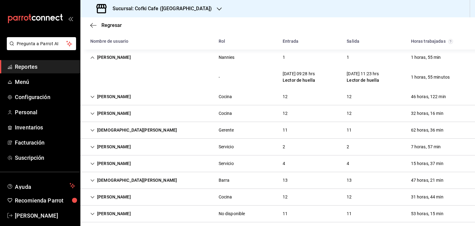
click at [207, 57] on div "[PERSON_NAME] Nannies 1 1 1 horas, 55 min" at bounding box center [277, 57] width 395 height 16
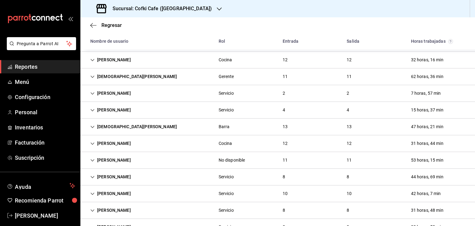
scroll to position [467, 0]
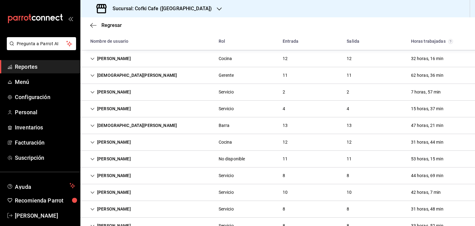
click at [184, 62] on div "[PERSON_NAME] 12 12 32 horas, 16 min" at bounding box center [277, 58] width 395 height 17
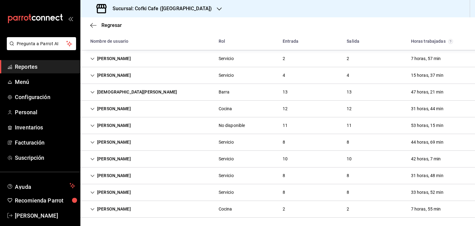
scroll to position [775, 0]
click at [176, 111] on div "[PERSON_NAME] Cocina 12 12 31 horas, 44 min" at bounding box center [277, 108] width 395 height 17
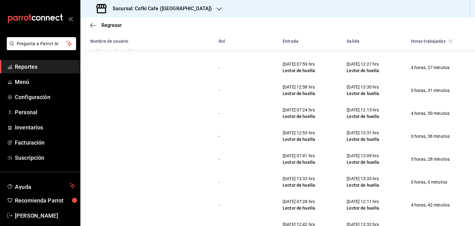
scroll to position [806, 0]
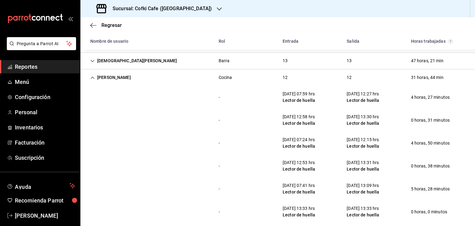
click at [156, 75] on div "[PERSON_NAME] Cocina 12 12 31 horas, 44 min" at bounding box center [277, 77] width 395 height 16
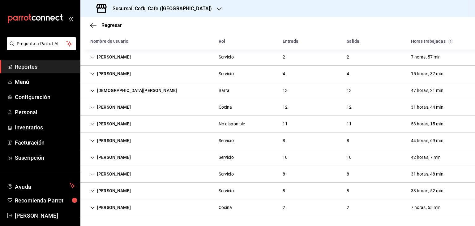
scroll to position [775, 0]
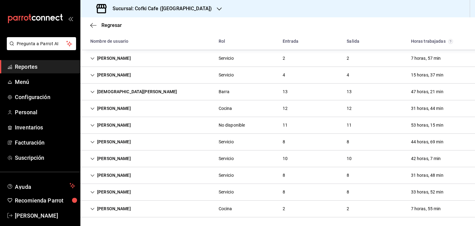
click at [186, 125] on div "[PERSON_NAME] No disponible 11 11 53 horas, 15 min" at bounding box center [277, 125] width 395 height 17
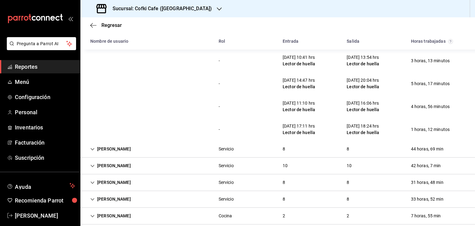
scroll to position [1027, 0]
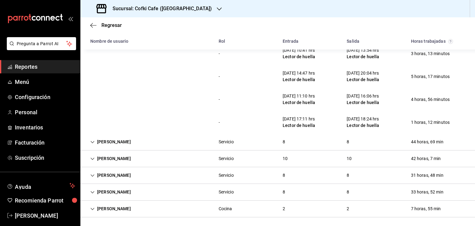
click at [164, 148] on div "[PERSON_NAME] Servicio 8 8 44 horas, 69 min" at bounding box center [277, 142] width 395 height 17
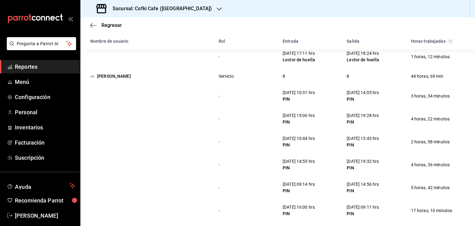
scroll to position [1210, 0]
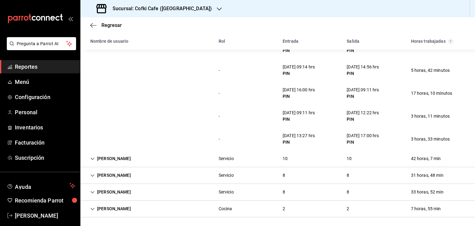
click at [172, 169] on div "[PERSON_NAME] Servicio 8 8 31 horas, 48 min" at bounding box center [277, 175] width 395 height 17
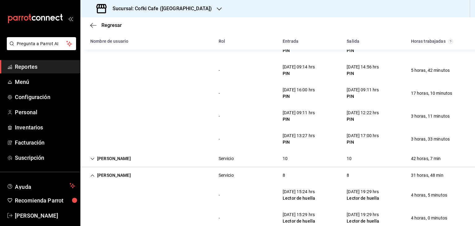
click at [174, 158] on div "[PERSON_NAME] Servicio 10 10 42 horas, 7 min" at bounding box center [277, 158] width 395 height 17
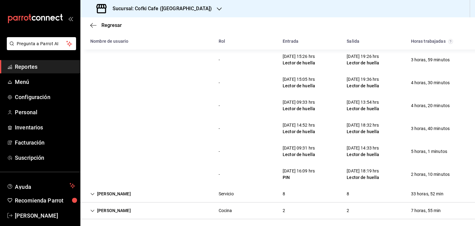
scroll to position [1622, 0]
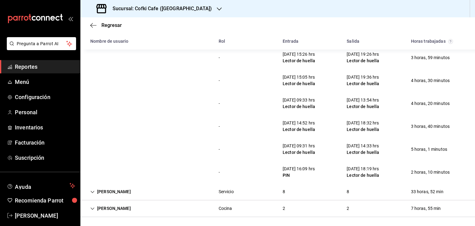
click at [149, 188] on div "[PERSON_NAME] Servicio 8 8 33 horas, 52 min" at bounding box center [277, 192] width 395 height 17
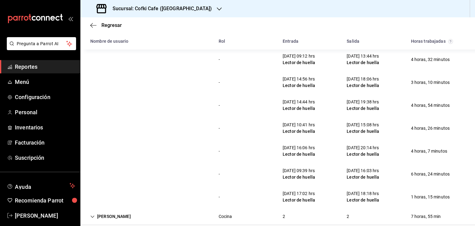
scroll to position [1804, 0]
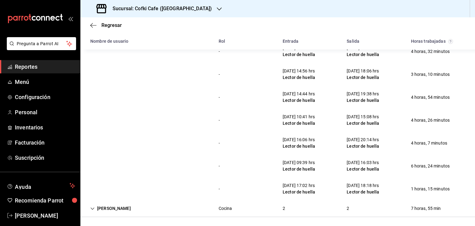
click at [273, 205] on div "[PERSON_NAME] Cocina 2 2 7 horas, 55 min" at bounding box center [277, 208] width 395 height 17
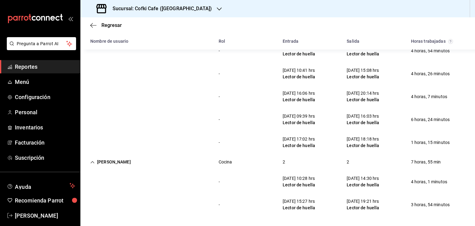
scroll to position [1850, 0]
